Goal: Task Accomplishment & Management: Manage account settings

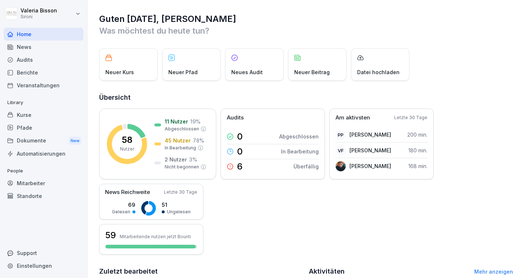
click at [28, 184] on div "Mitarbeiter" at bounding box center [44, 183] width 80 height 13
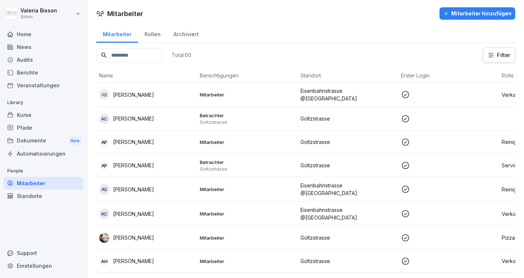
scroll to position [30, 0]
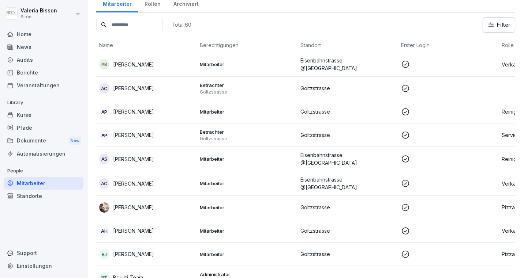
click at [132, 181] on p "[PERSON_NAME]" at bounding box center [133, 184] width 41 height 8
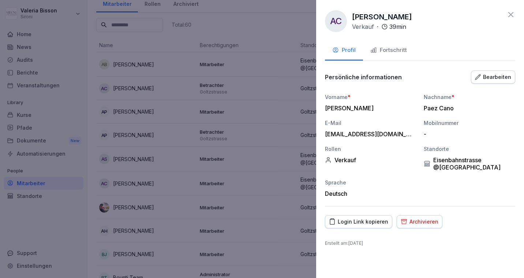
click at [427, 222] on div "Archivieren" at bounding box center [419, 222] width 38 height 8
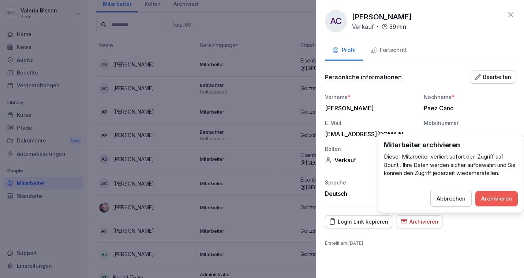
click at [498, 198] on div "Archivieren" at bounding box center [496, 199] width 31 height 8
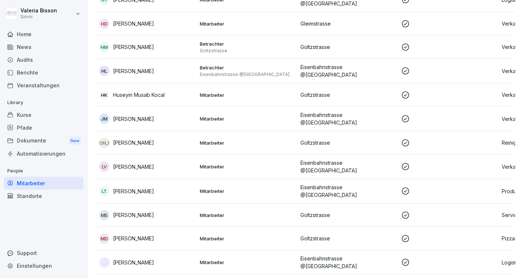
scroll to position [671, 0]
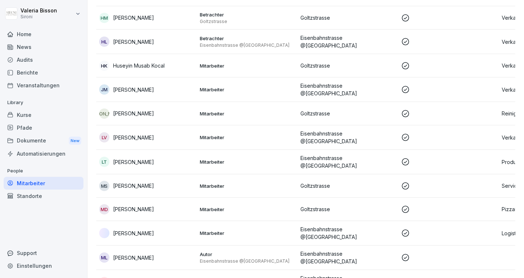
click at [153, 204] on div "MD [PERSON_NAME]" at bounding box center [146, 209] width 95 height 10
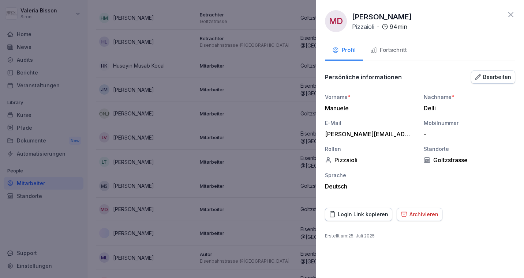
click at [418, 216] on div "Archivieren" at bounding box center [419, 215] width 38 height 8
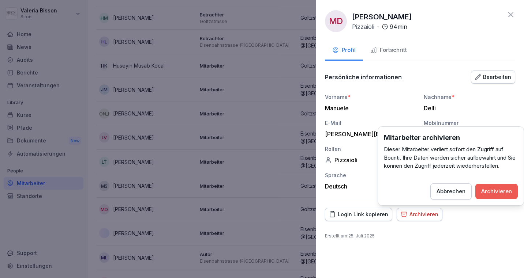
click at [489, 188] on div "Archivieren" at bounding box center [496, 192] width 31 height 8
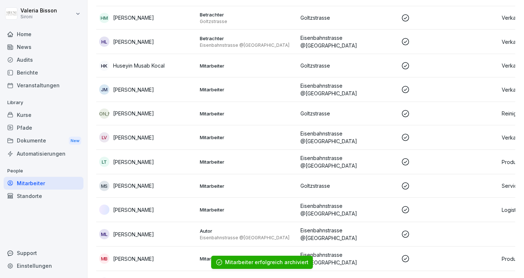
click at [239, 183] on p "Mitarbeiter" at bounding box center [247, 186] width 95 height 7
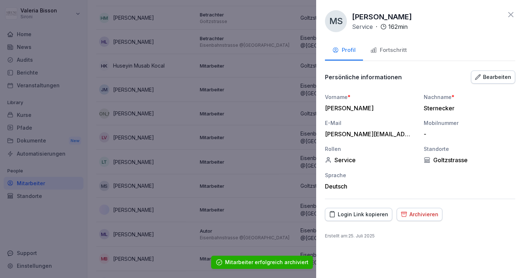
click at [226, 168] on div at bounding box center [262, 139] width 524 height 278
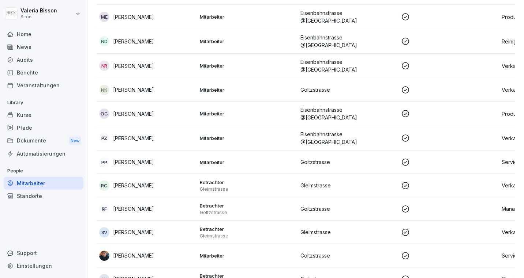
scroll to position [1091, 0]
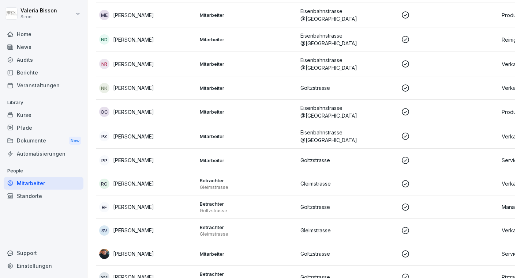
click at [337, 180] on p "Gleimstrasse" at bounding box center [347, 184] width 95 height 8
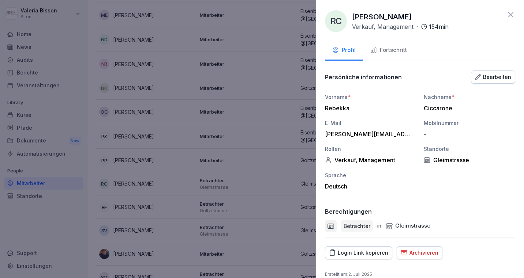
click at [417, 252] on div "Archivieren" at bounding box center [419, 253] width 38 height 8
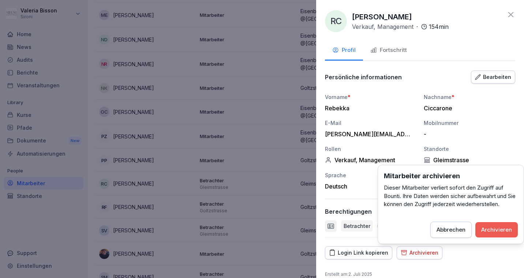
click at [504, 231] on div "Archivieren" at bounding box center [496, 230] width 31 height 8
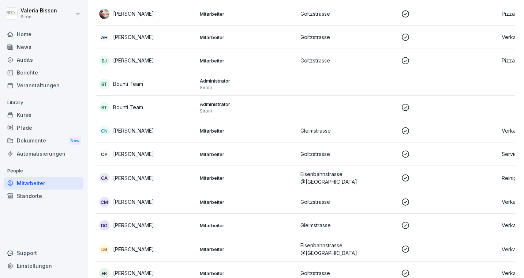
scroll to position [0, 0]
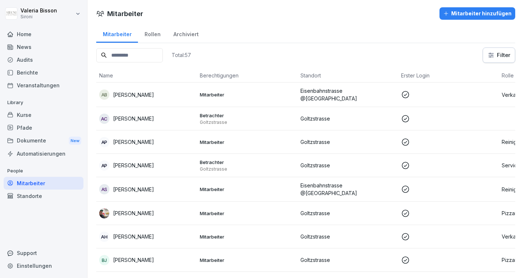
click at [139, 57] on input at bounding box center [129, 55] width 67 height 14
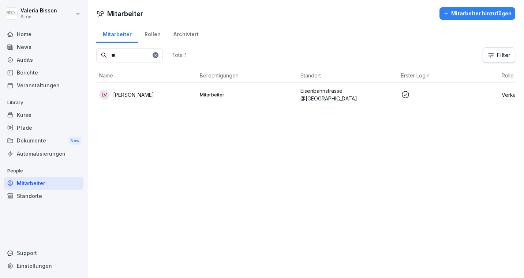
type input "*"
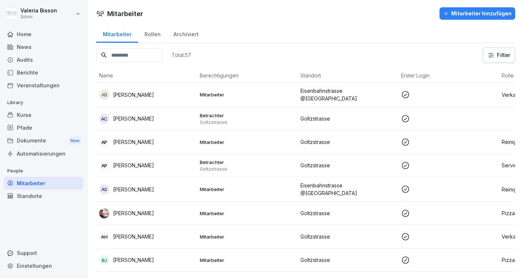
click at [219, 19] on div "Mitarbeiter Mitarbeiter hinzufügen" at bounding box center [305, 13] width 436 height 12
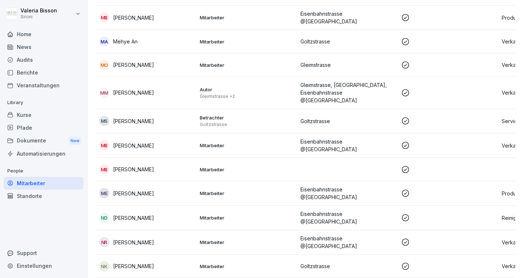
scroll to position [1148, 0]
